Goal: Transaction & Acquisition: Purchase product/service

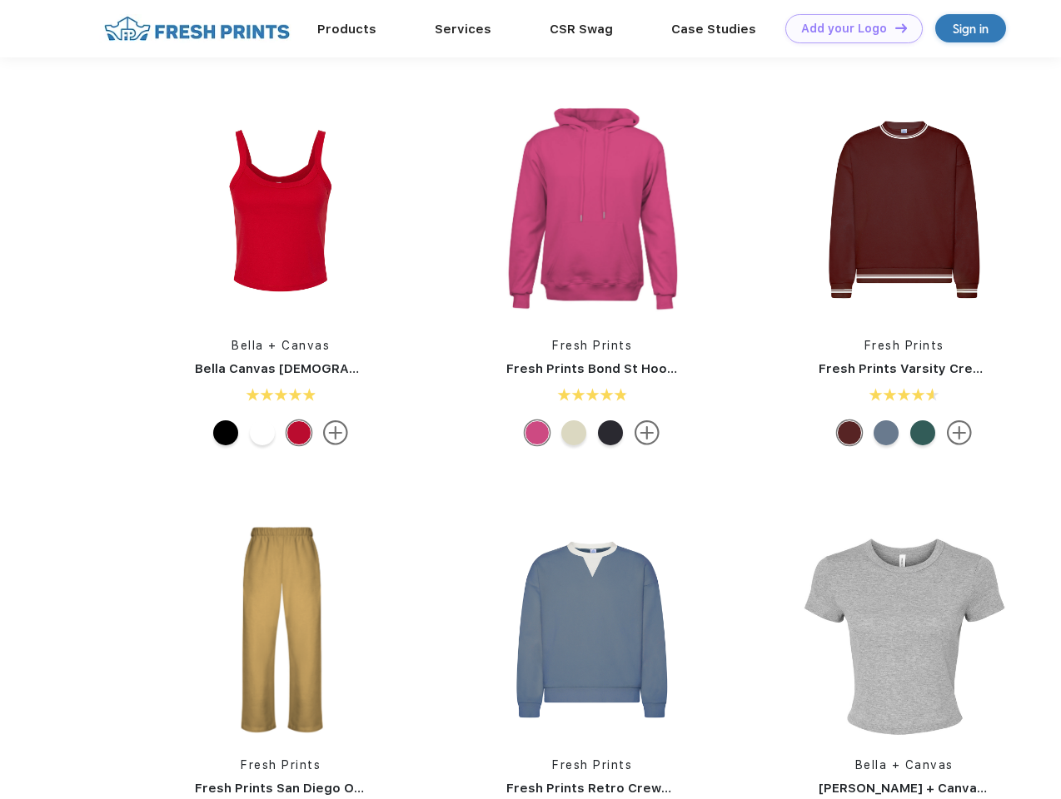
scroll to position [1, 0]
click at [848, 28] on link "Add your Logo Design Tool" at bounding box center [853, 28] width 137 height 29
click at [0, 0] on div "Design Tool" at bounding box center [0, 0] width 0 height 0
click at [894, 27] on link "Add your Logo Design Tool" at bounding box center [853, 28] width 137 height 29
click at [281, 210] on img at bounding box center [281, 210] width 222 height 222
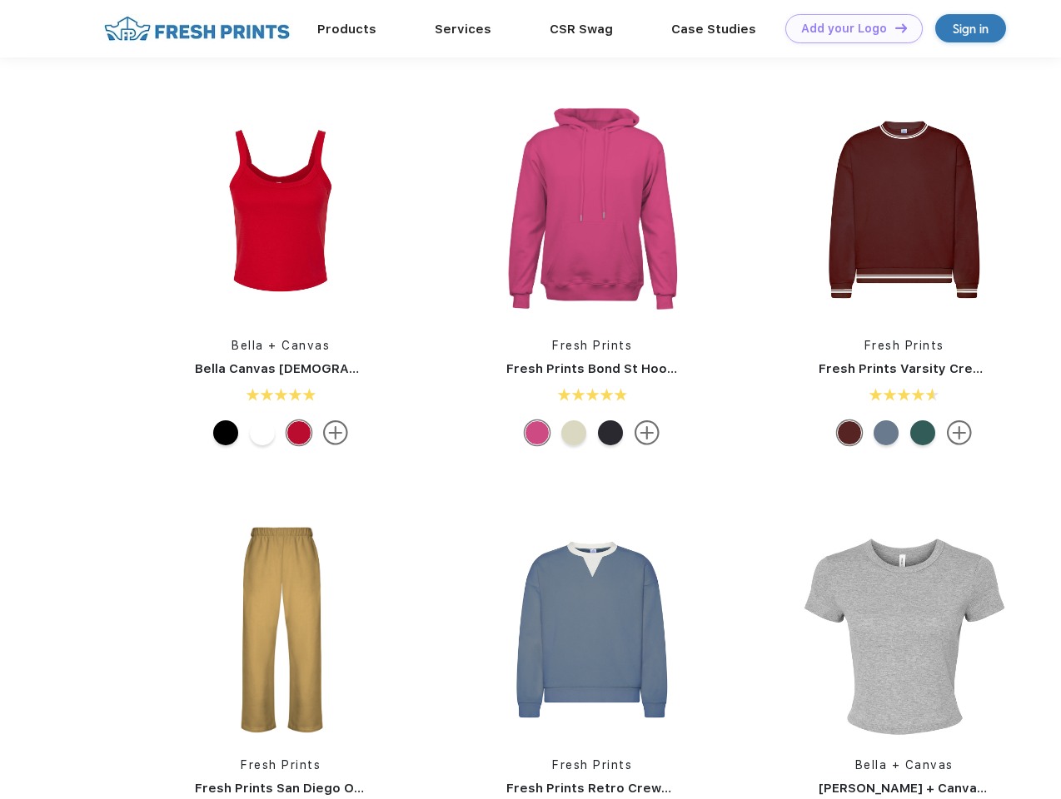
click at [226, 433] on div at bounding box center [225, 433] width 25 height 25
click at [262, 433] on div at bounding box center [262, 433] width 25 height 25
click at [299, 433] on div at bounding box center [298, 433] width 25 height 25
click at [592, 210] on img at bounding box center [592, 210] width 222 height 222
click at [537, 433] on div at bounding box center [537, 433] width 25 height 25
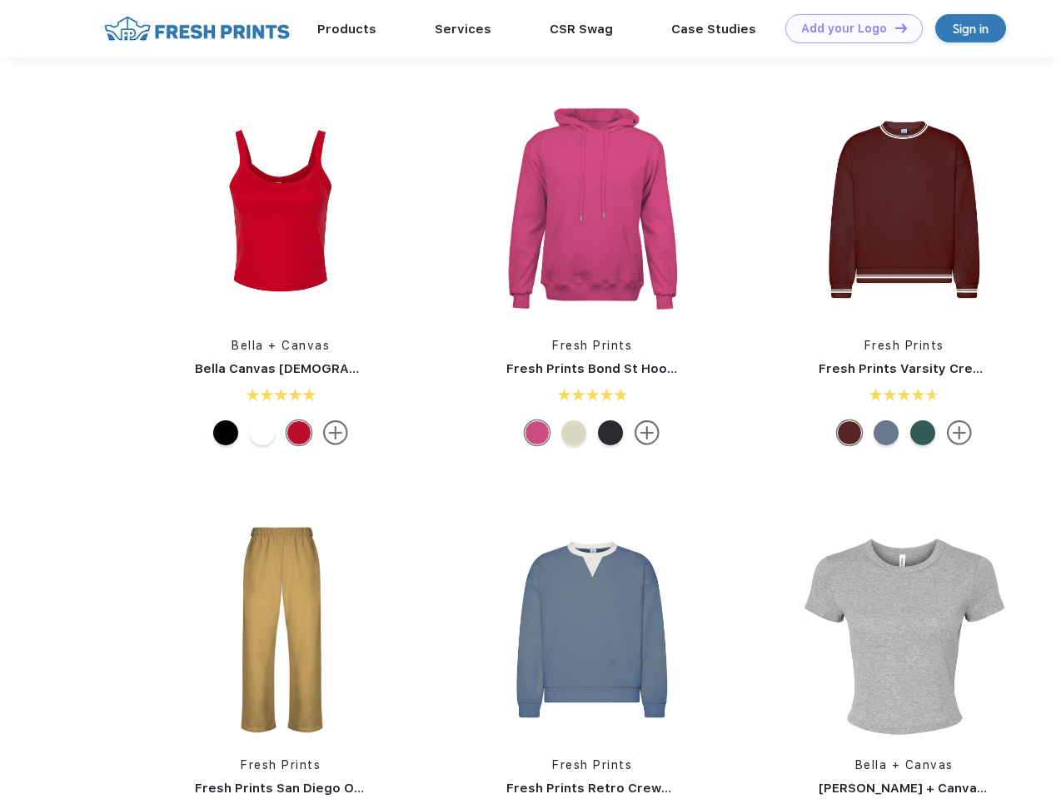
click at [574, 433] on div at bounding box center [573, 433] width 25 height 25
